Goal: Navigation & Orientation: Find specific page/section

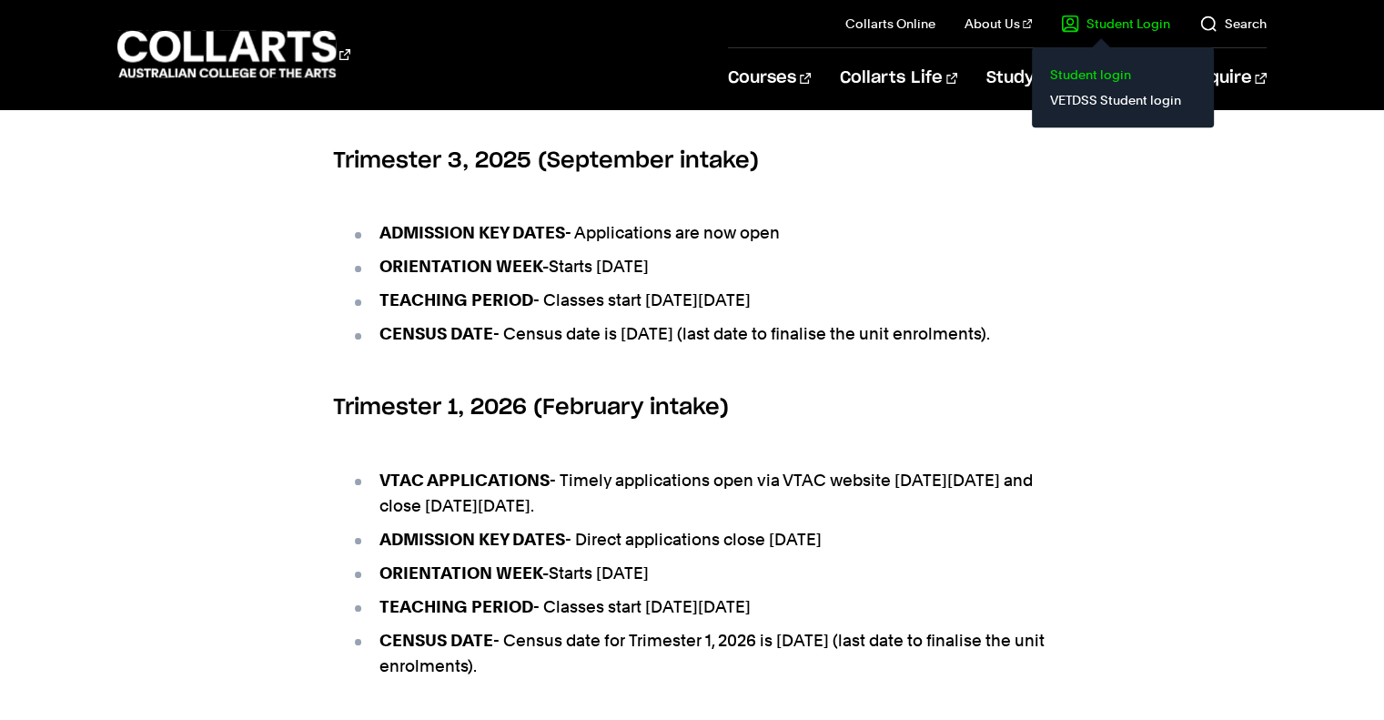
click at [1117, 74] on link "Student login" at bounding box center [1122, 74] width 153 height 25
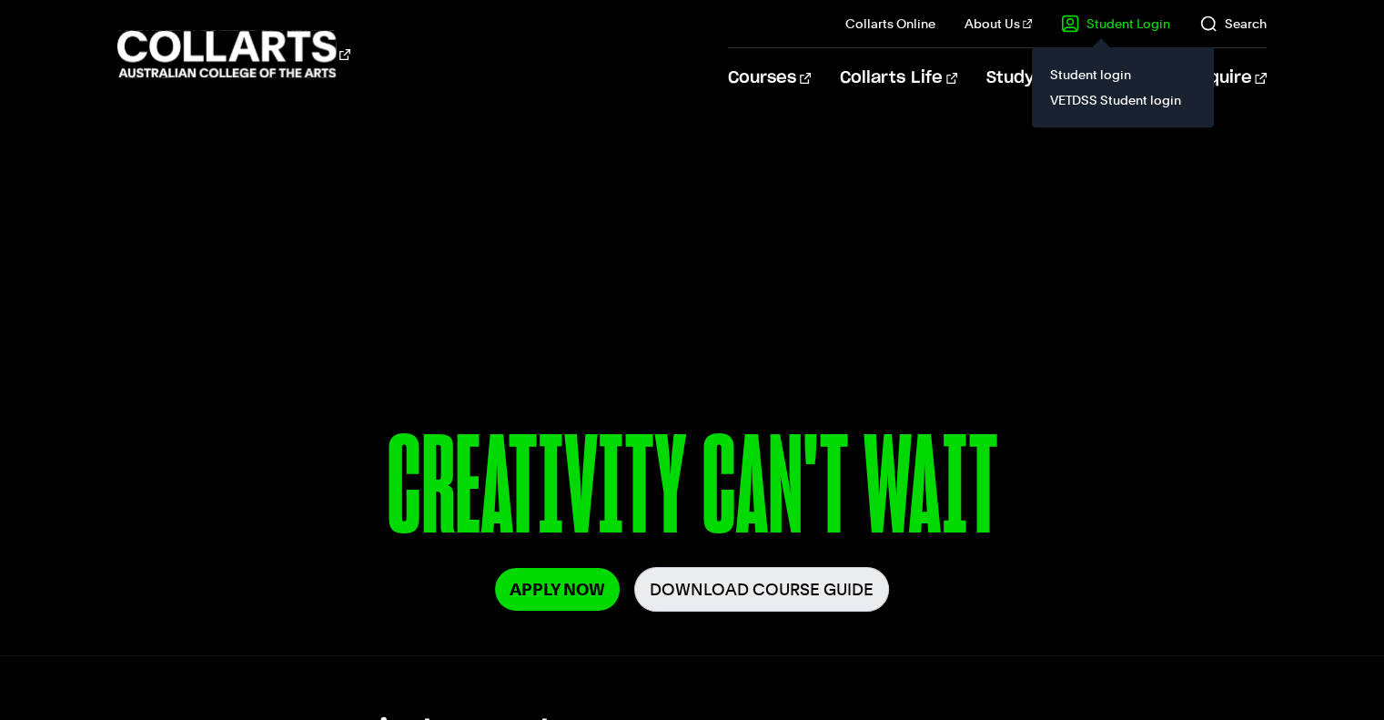
click at [1121, 22] on link "Student Login" at bounding box center [1115, 24] width 109 height 18
click at [1082, 78] on link "Student login" at bounding box center [1122, 74] width 153 height 25
click at [1145, 21] on link "Student Login" at bounding box center [1115, 24] width 109 height 18
click at [1059, 74] on link "Student login" at bounding box center [1122, 74] width 153 height 25
